Goal: Transaction & Acquisition: Purchase product/service

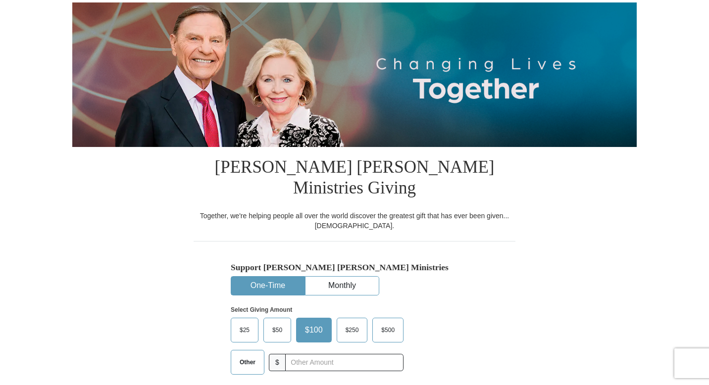
scroll to position [119, 0]
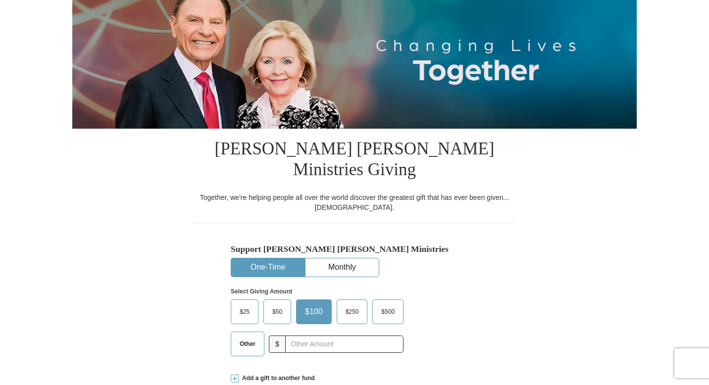
click at [278, 304] on span "$50" at bounding box center [277, 311] width 20 height 15
click at [0, 0] on input "$50" at bounding box center [0, 0] width 0 height 0
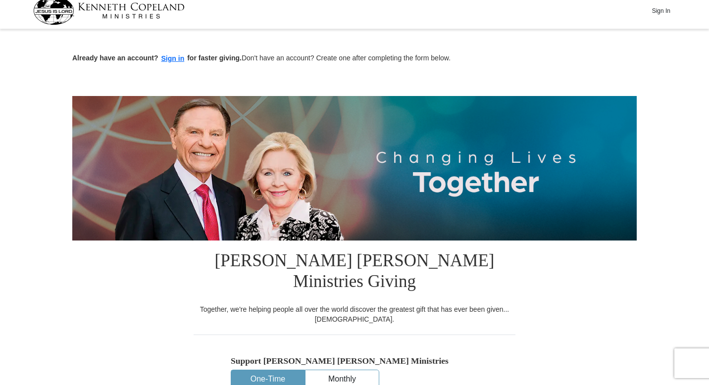
scroll to position [11, 0]
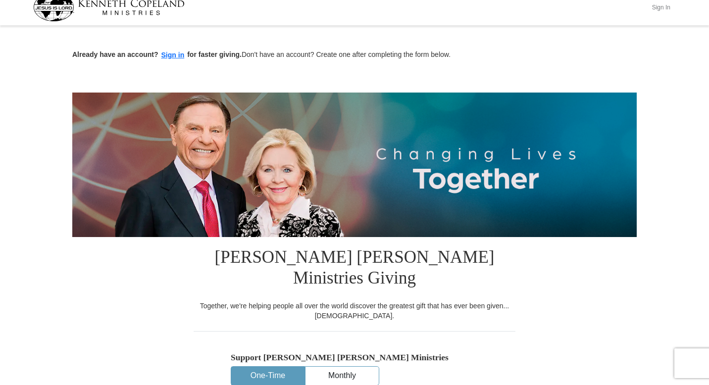
click at [656, 7] on button "Sign In" at bounding box center [661, 7] width 30 height 15
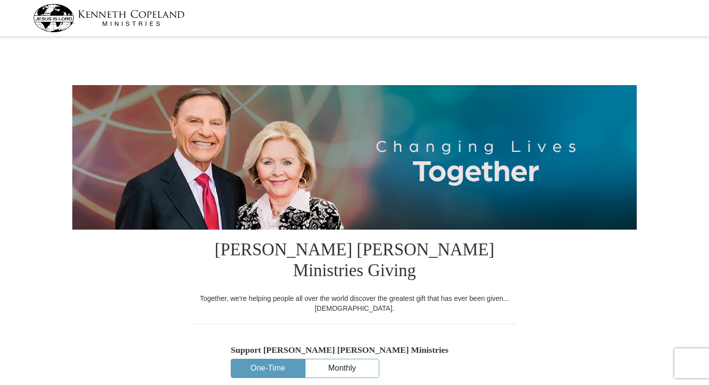
select select "MI"
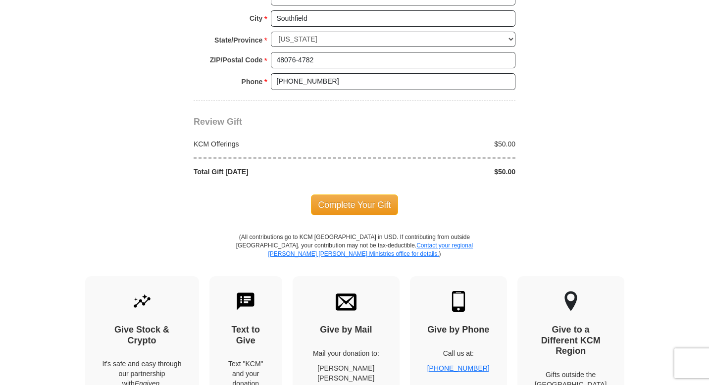
scroll to position [867, 0]
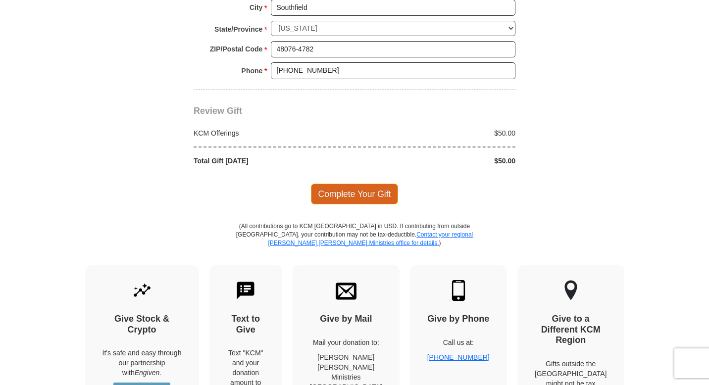
click at [369, 184] on span "Complete Your Gift" at bounding box center [355, 194] width 88 height 21
